Goal: Navigation & Orientation: Locate item on page

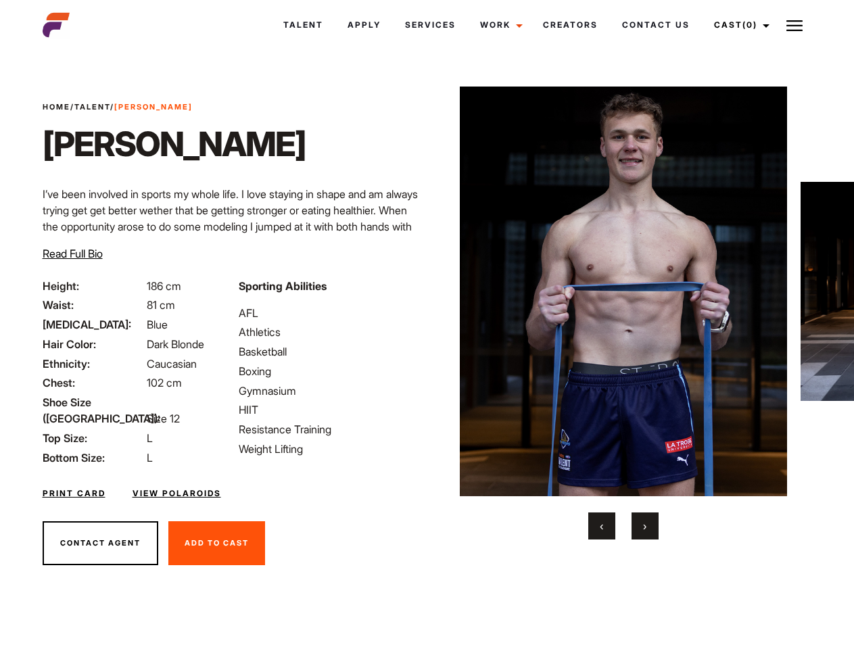
click at [738, 25] on link "Cast (0)" at bounding box center [740, 25] width 76 height 37
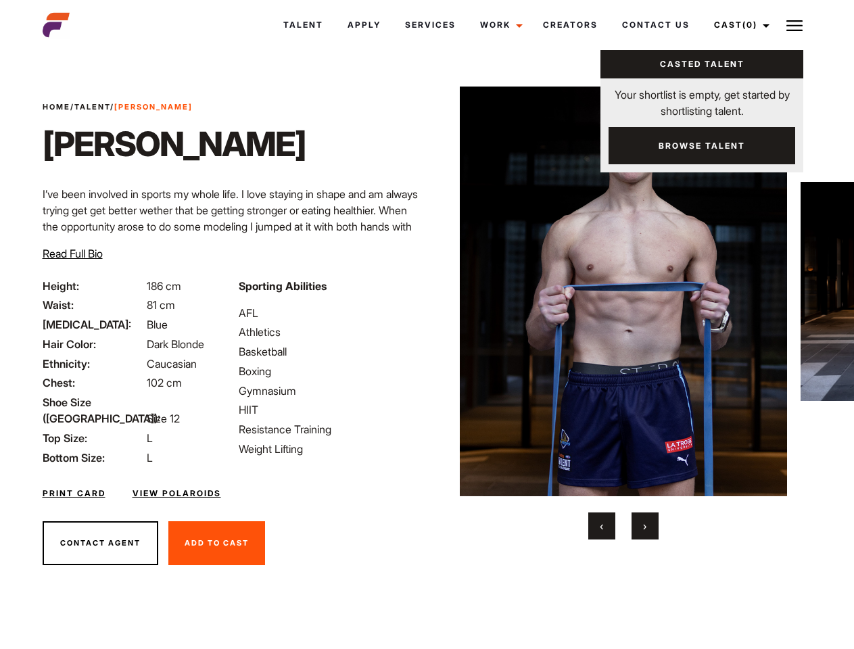
click at [794, 25] on img at bounding box center [794, 26] width 16 height 16
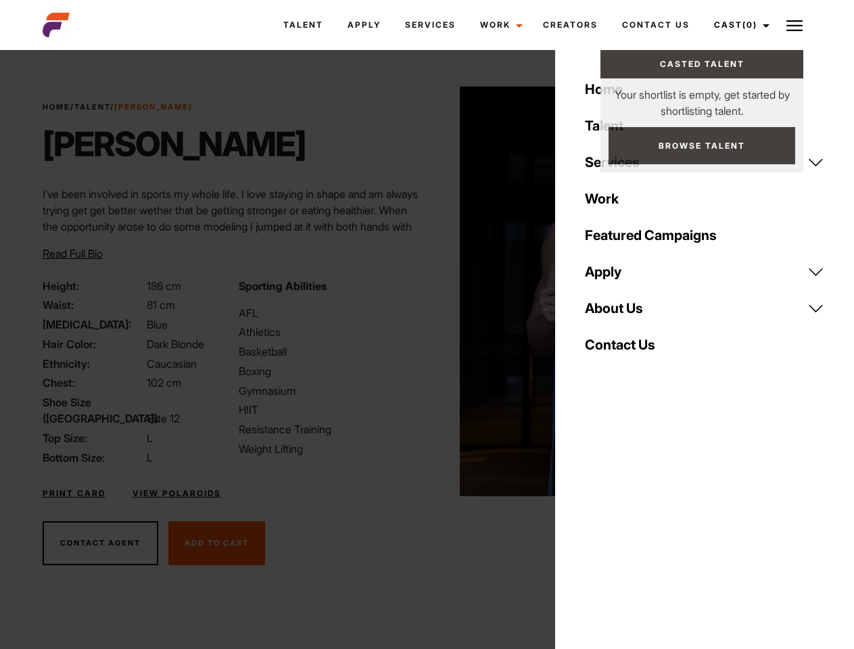
click at [623, 313] on img at bounding box center [624, 292] width 328 height 410
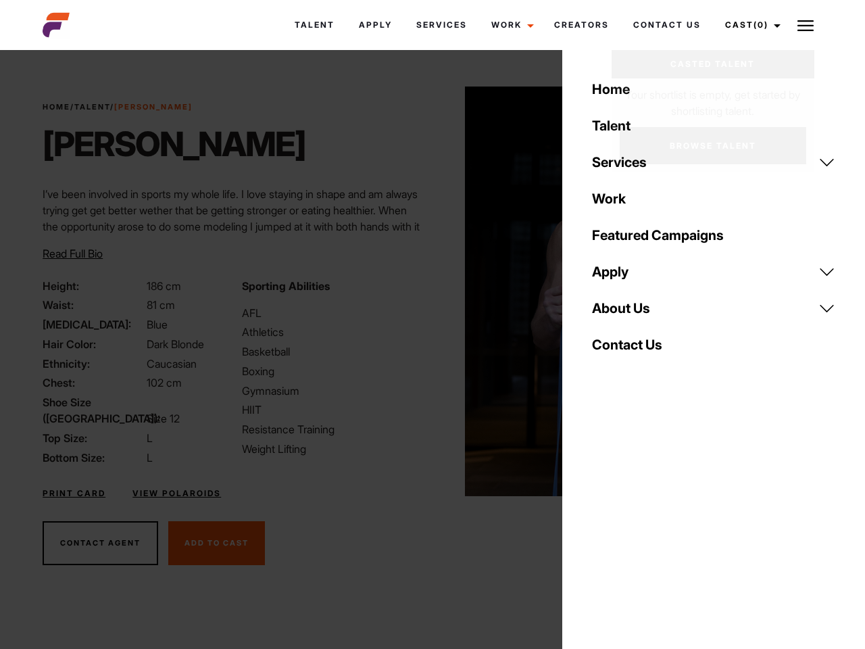
click at [427, 291] on div "Sporting Abilities AFL Athletics Basketball Boxing Gymnasium HIIT Resistance Tr…" at bounding box center [333, 372] width 199 height 188
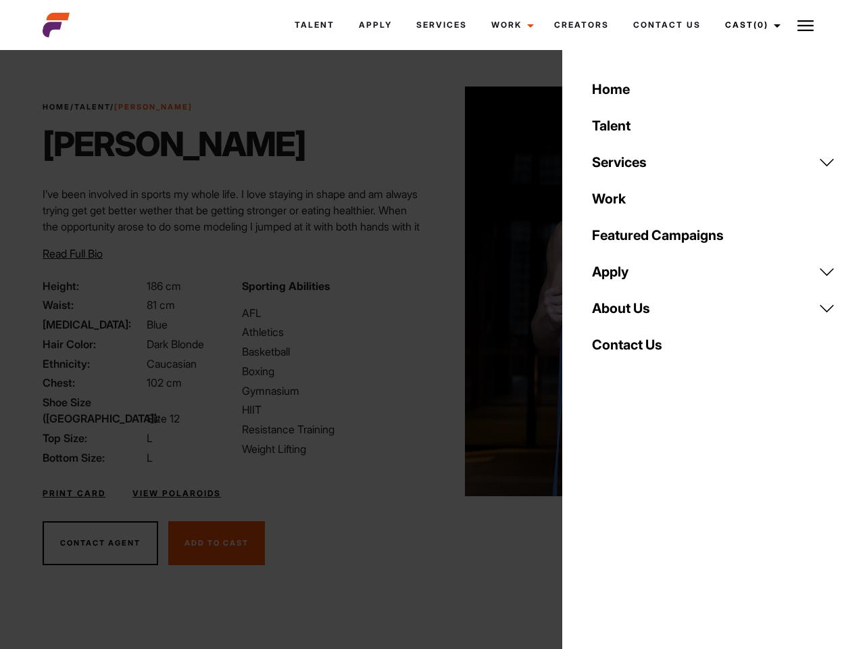
click at [602, 526] on div "Home Talent Services Talent Casting Photography Videography Creative Hair and M…" at bounding box center [713, 324] width 303 height 649
click at [645, 526] on div "Home Talent Services Talent Casting Photography Videography Creative Hair and M…" at bounding box center [713, 324] width 303 height 649
